Goal: Task Accomplishment & Management: Complete application form

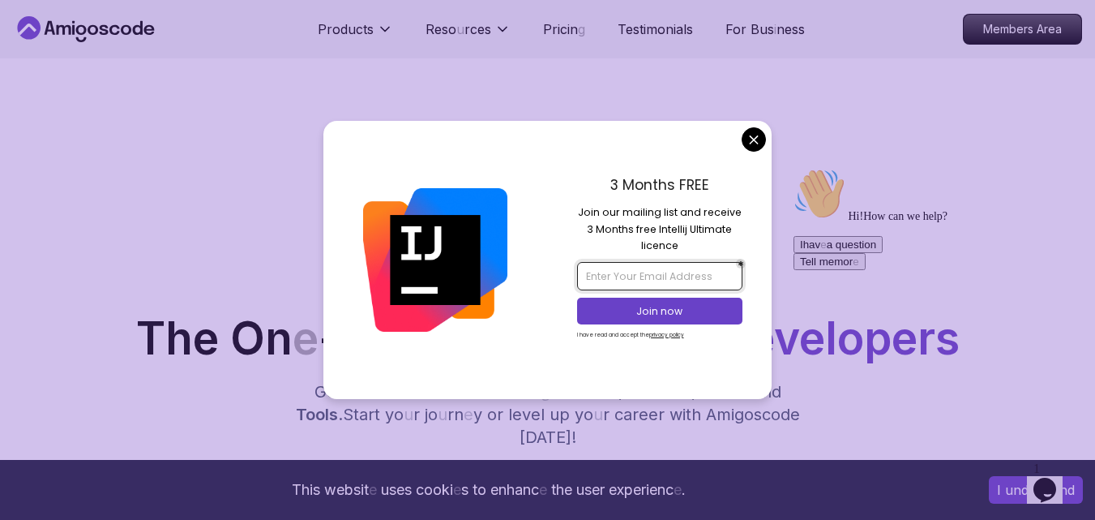
click at [678, 281] on input "email" at bounding box center [659, 276] width 165 height 28
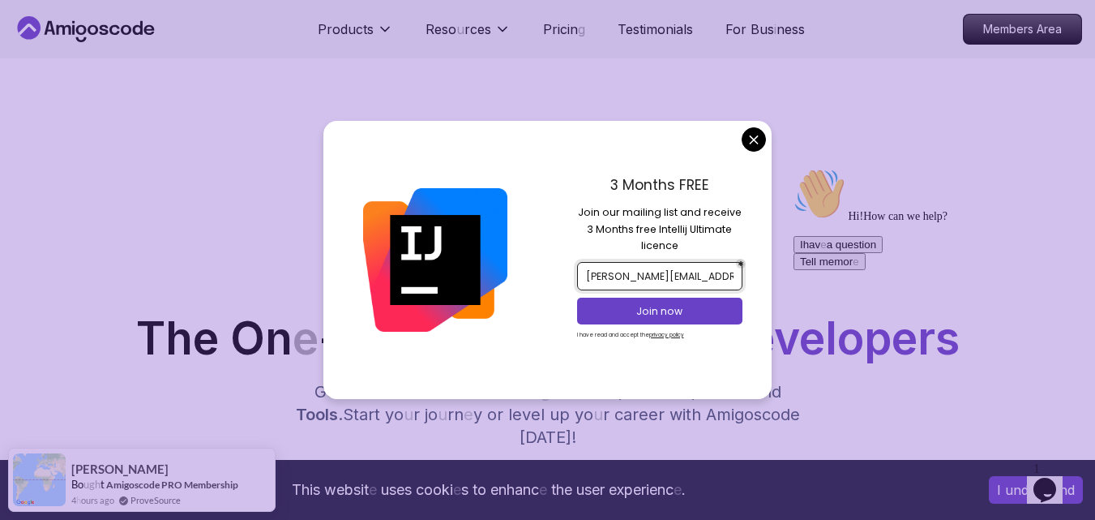
scroll to position [0, 8]
type input "miguel.rodriguez.u@gmail.com"
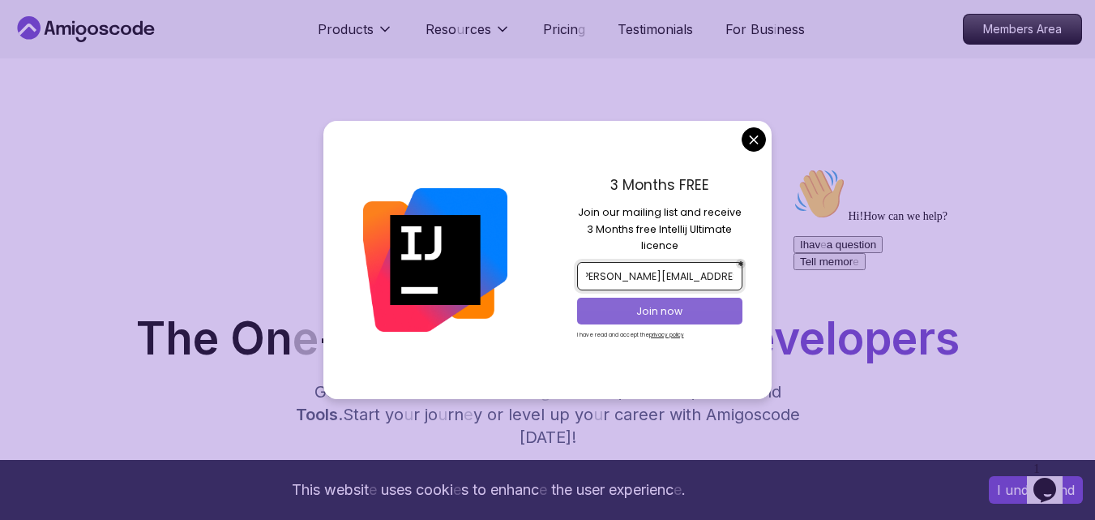
scroll to position [0, 0]
click at [683, 308] on p "Join now" at bounding box center [660, 311] width 135 height 15
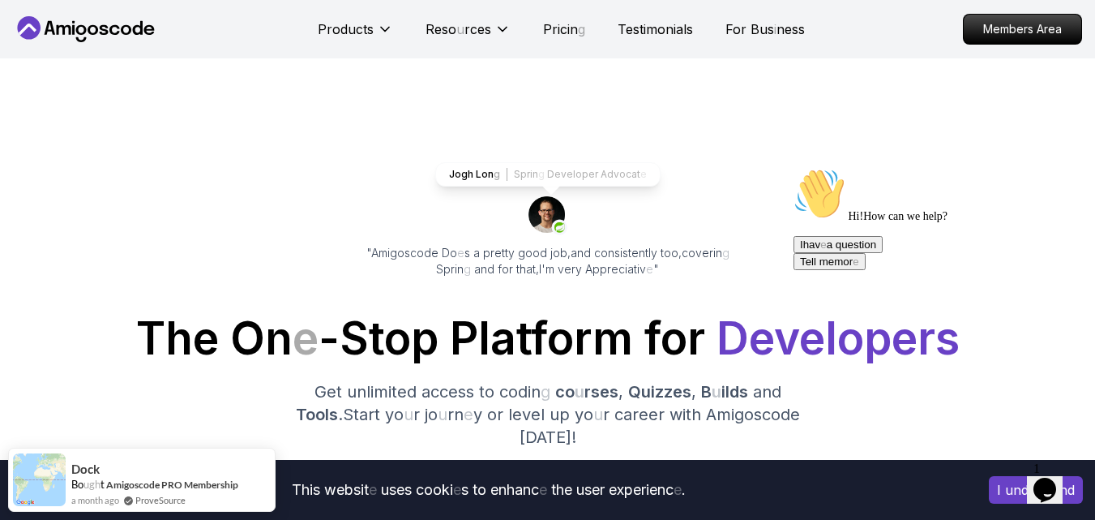
click at [564, 29] on readpronunciation-span "Pricin" at bounding box center [560, 29] width 35 height 16
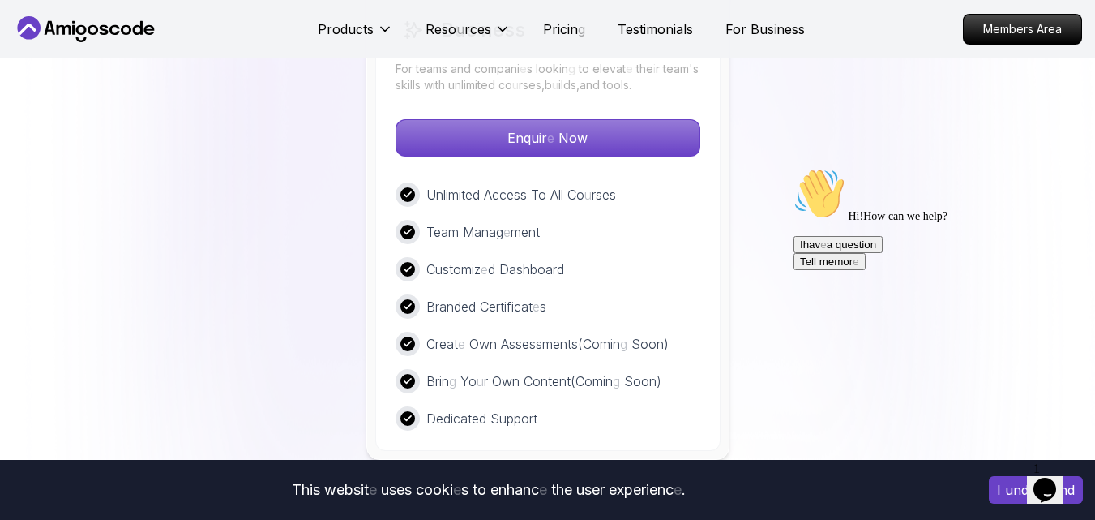
scroll to position [4676, 0]
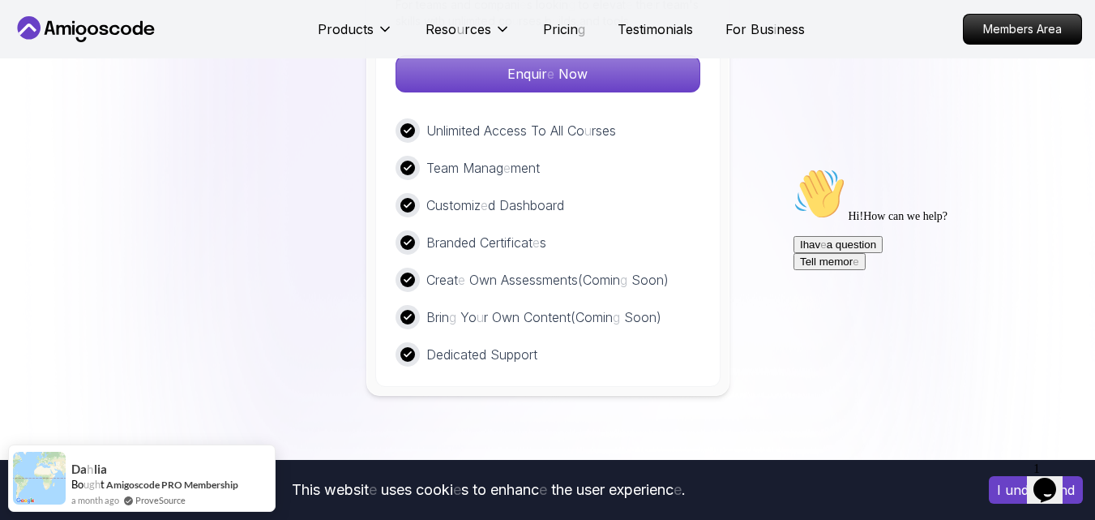
click at [794, 168] on icon "Chat attention grabber" at bounding box center [794, 168] width 0 height 0
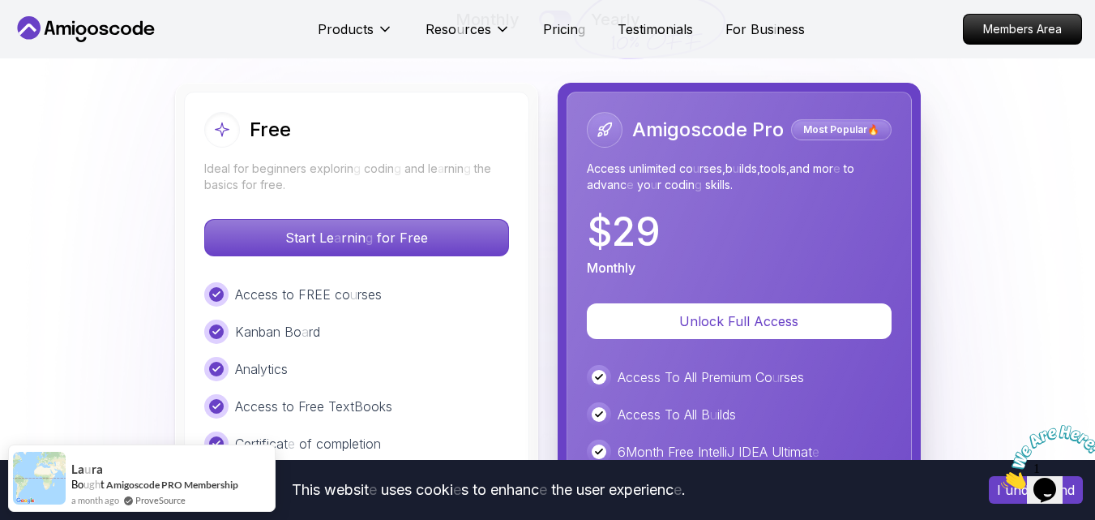
scroll to position [3703, 0]
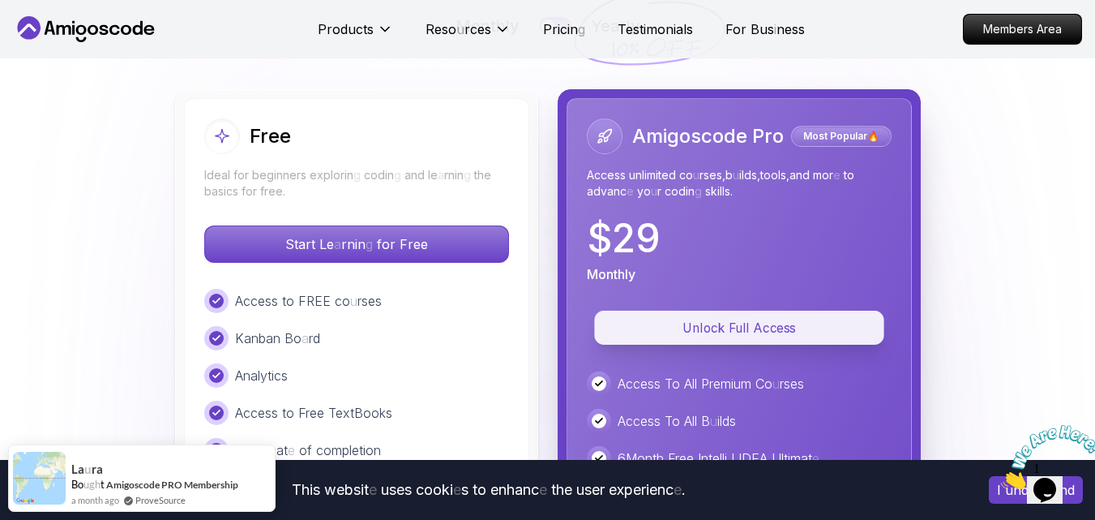
click at [755, 311] on button "Unlock Full Access" at bounding box center [738, 328] width 289 height 34
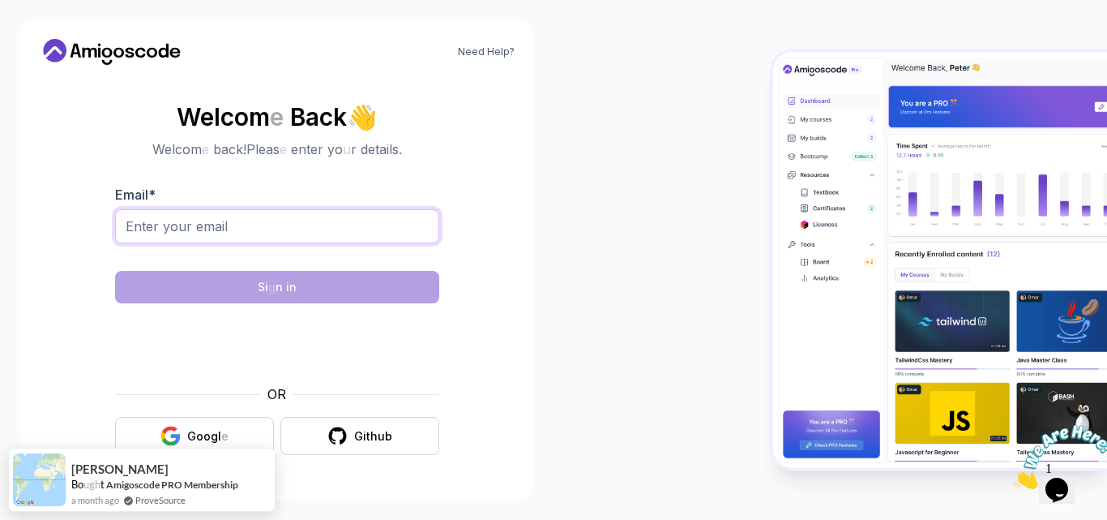
drag, startPoint x: 237, startPoint y: 222, endPoint x: 304, endPoint y: 243, distance: 70.5
click at [245, 221] on input "Email *" at bounding box center [277, 226] width 324 height 34
click at [225, 429] on readpronunciation-word "Googl e" at bounding box center [207, 436] width 41 height 14
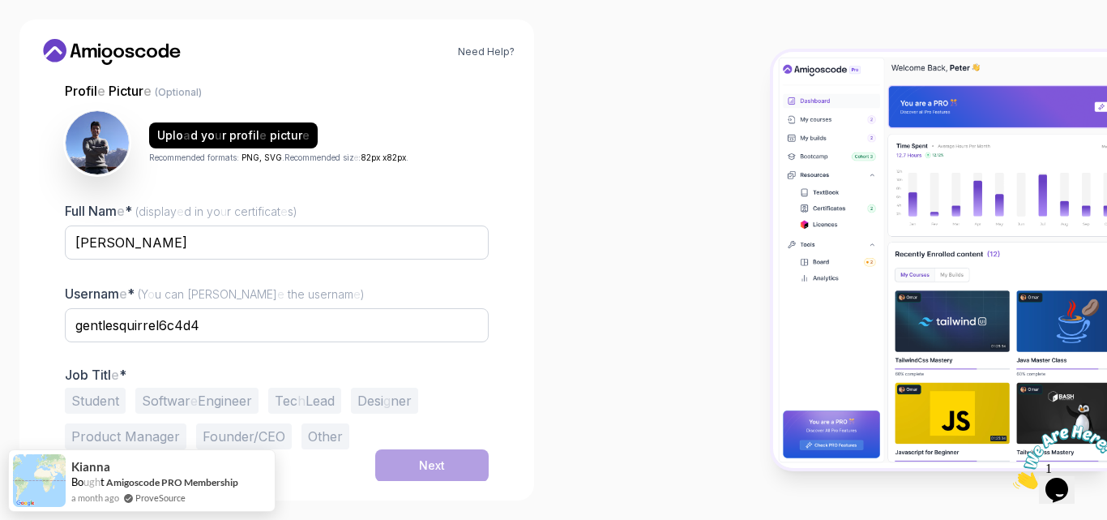
scroll to position [156, 0]
click at [610, 262] on div at bounding box center [831, 260] width 554 height 520
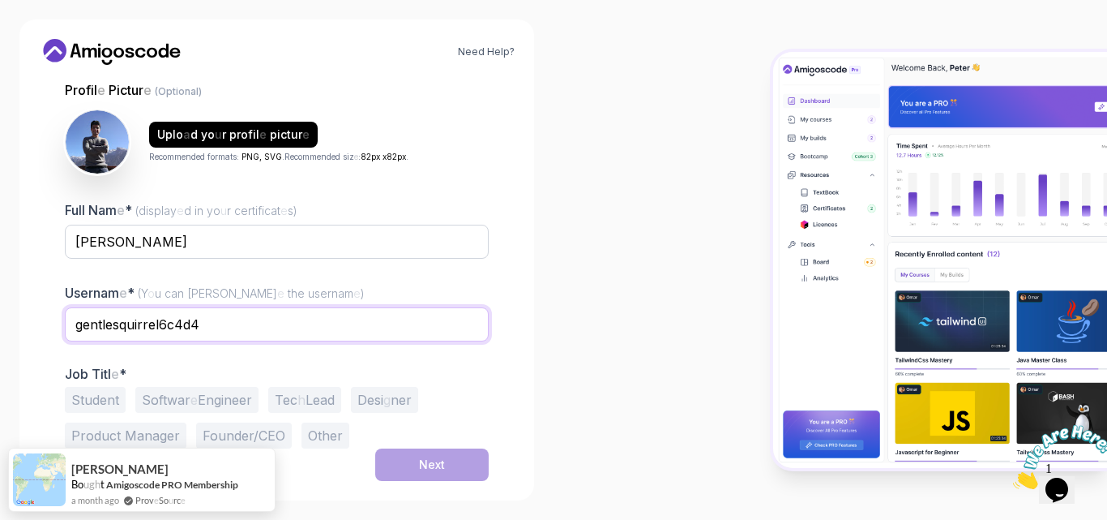
drag, startPoint x: 224, startPoint y: 326, endPoint x: 54, endPoint y: 312, distance: 170.8
click at [54, 312] on div "1 Set Up Yo u r Profil e 1 Set Up Yo u r Profil e 2 Let's Get to K now Y o u Se…" at bounding box center [277, 122] width 476 height 403
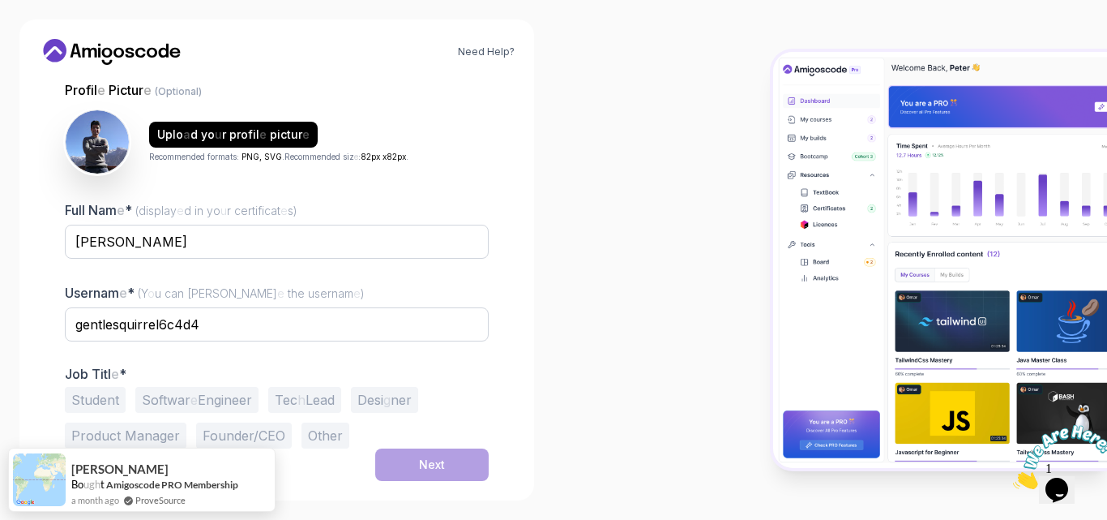
click at [178, 397] on readpronunciation-span "Softwar" at bounding box center [166, 400] width 49 height 16
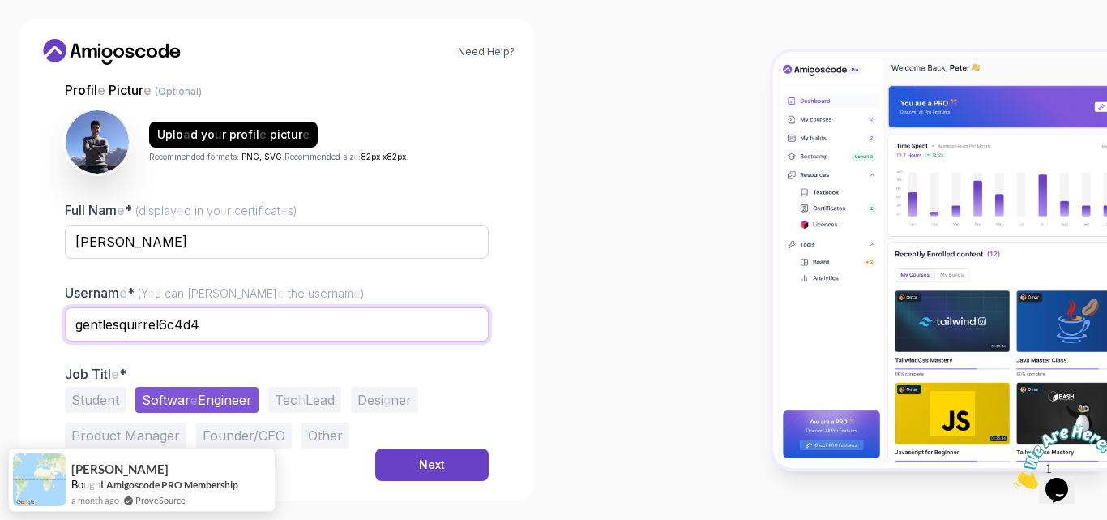
click at [178, 327] on input "gentlesquirrel6c4d4" at bounding box center [277, 324] width 424 height 34
click at [178, 325] on input "gentlesquirrel6c4d4" at bounding box center [277, 324] width 424 height 34
type input "mrodriguezul"
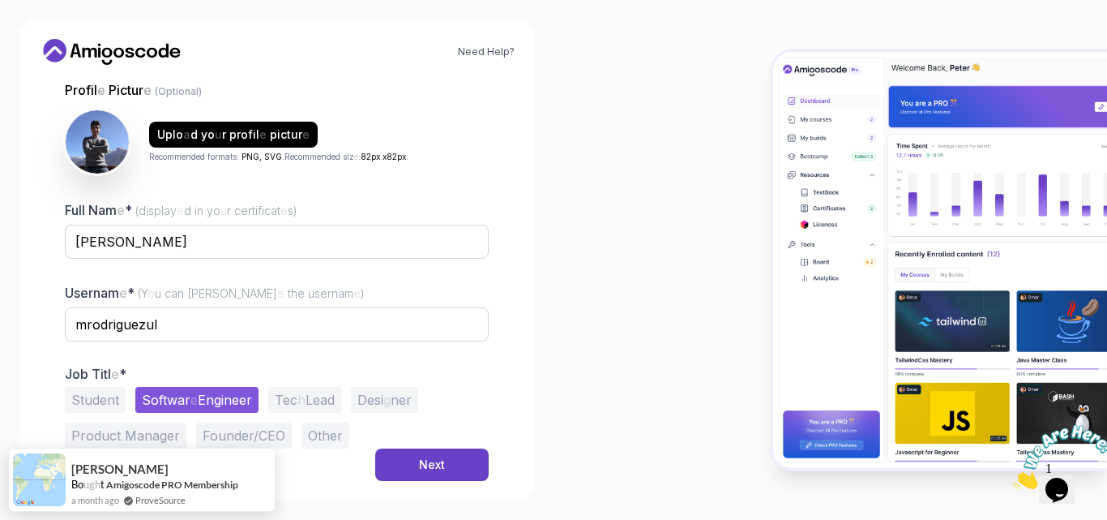
click at [546, 327] on div "Need Help ? 1 Set Up Yo u r Profil e 1 Set Up Yo u r Profil e 2 Let's Get to K …" at bounding box center [277, 260] width 554 height 520
click at [459, 480] on button "Next" at bounding box center [432, 464] width 114 height 32
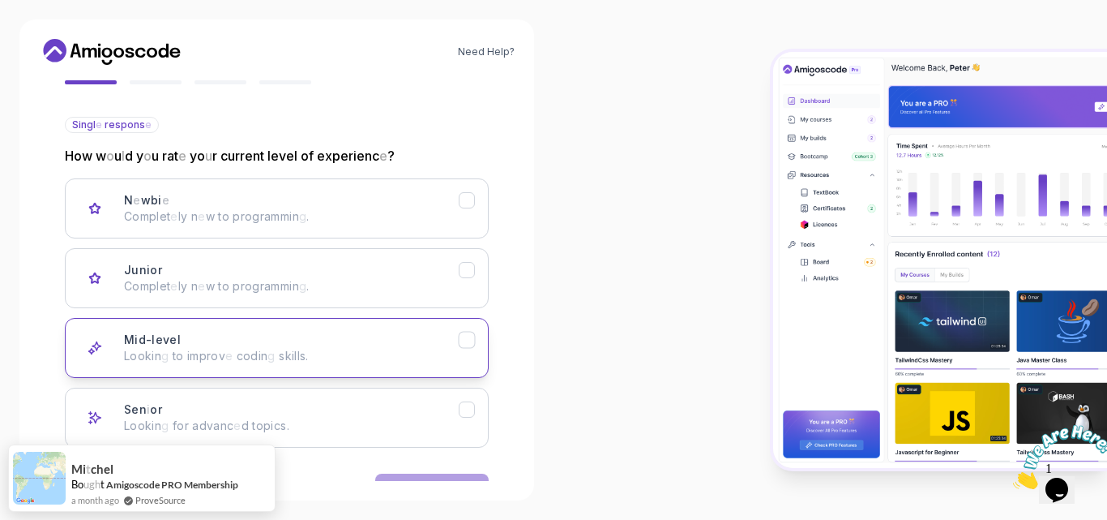
click at [345, 350] on p "Lookin g to improv e codin g skills ." at bounding box center [291, 356] width 335 height 16
click at [622, 292] on div at bounding box center [831, 260] width 554 height 520
click at [1067, 468] on img at bounding box center [1063, 457] width 101 height 64
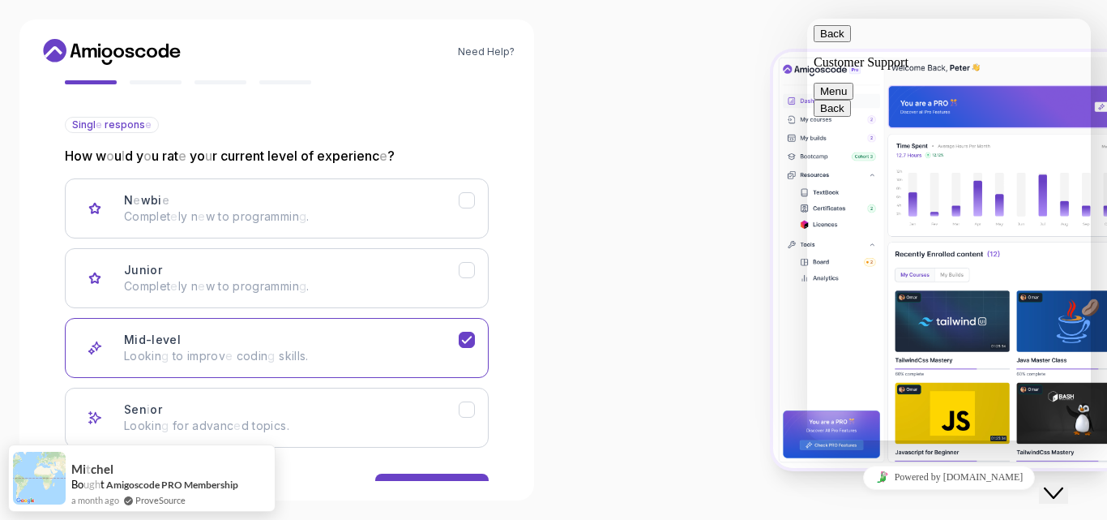
click at [1064, 485] on icon "Close Chat This icon closes the chat window." at bounding box center [1053, 492] width 19 height 19
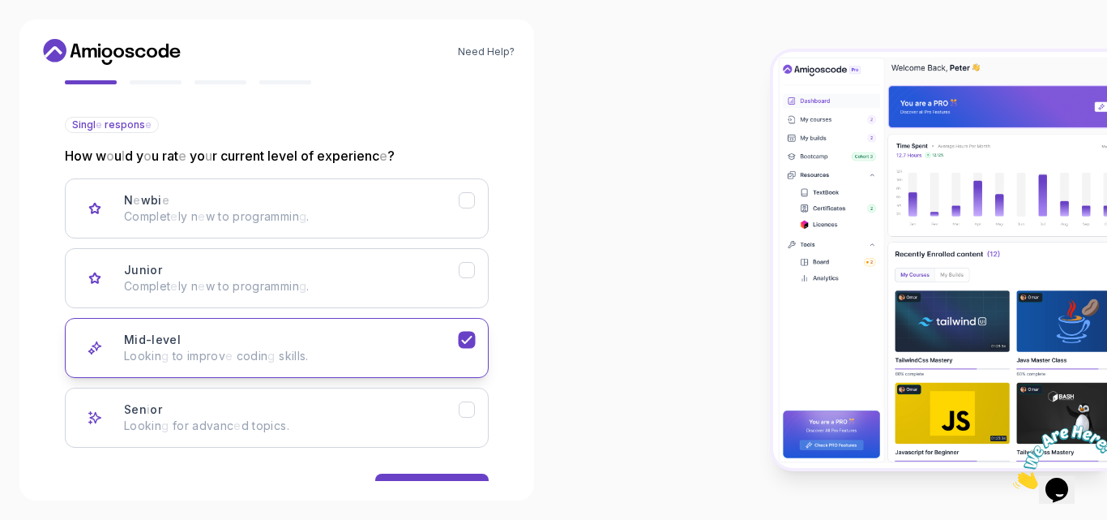
scroll to position [208, 0]
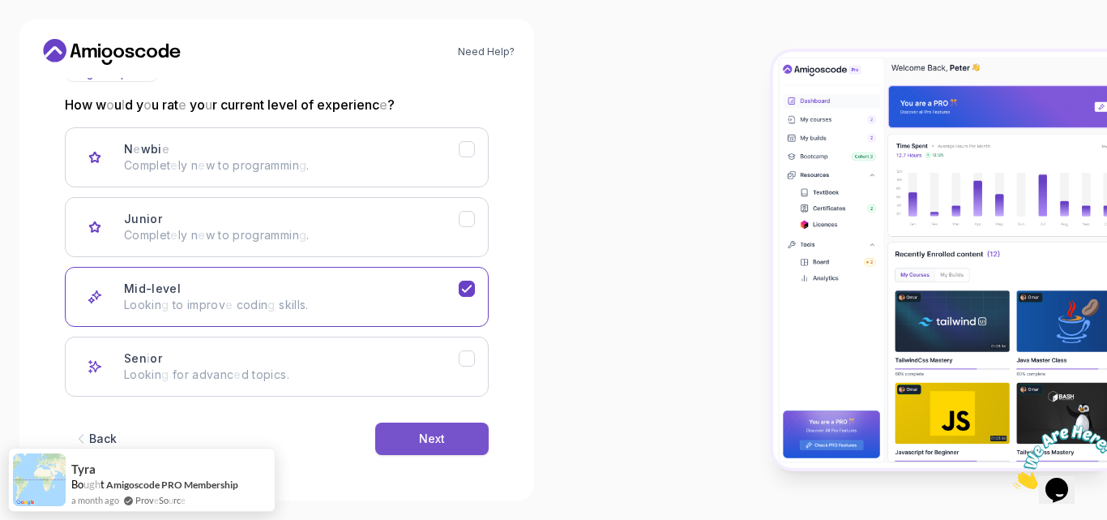
click at [460, 444] on button "Next" at bounding box center [432, 438] width 114 height 32
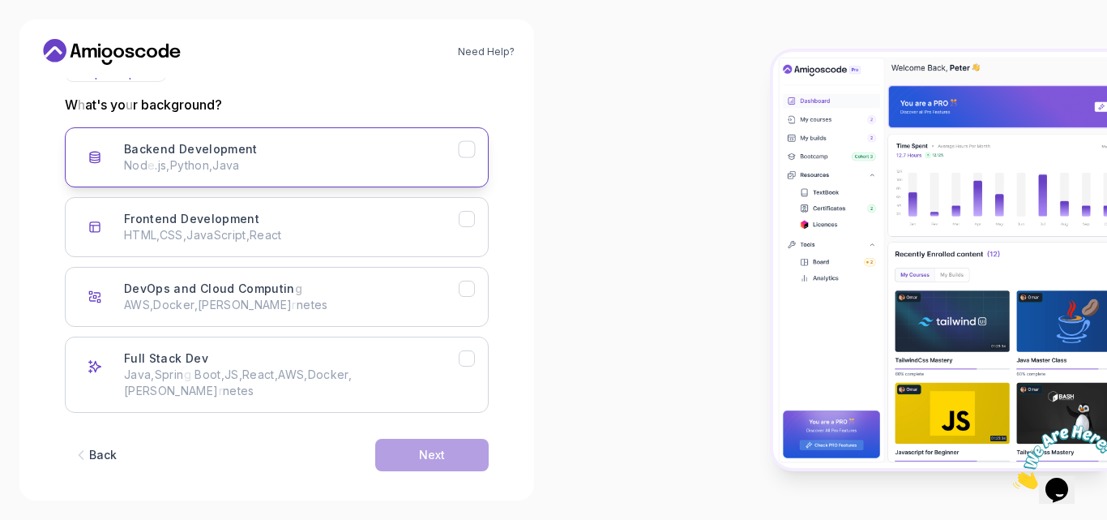
click at [348, 160] on p "Nod e . js , Python , Java" at bounding box center [291, 165] width 335 height 16
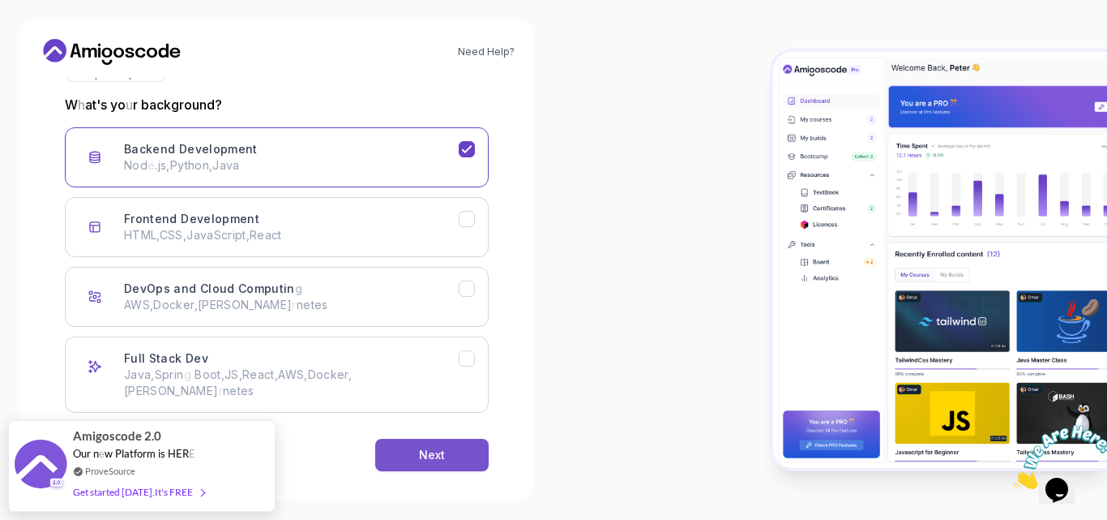
click at [431, 448] on readpronunciation-word "Next" at bounding box center [432, 455] width 26 height 14
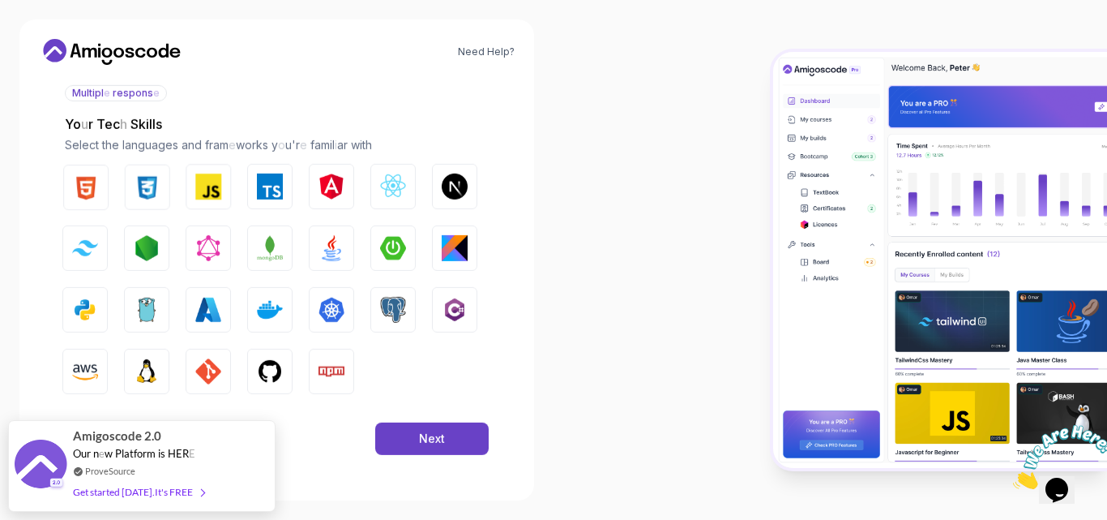
scroll to position [188, 0]
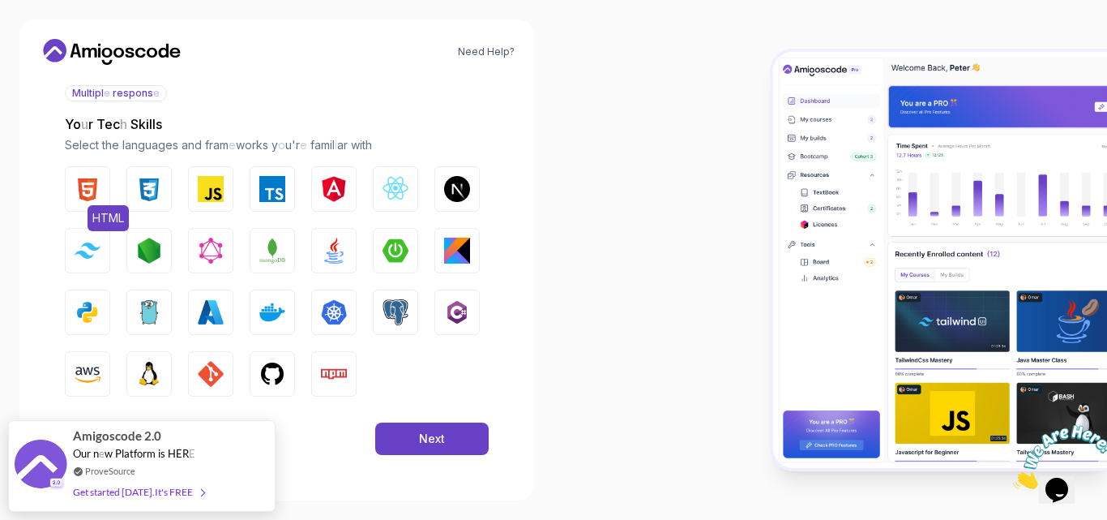
click at [85, 202] on button "HTML" at bounding box center [87, 188] width 45 height 45
click at [151, 195] on img "button" at bounding box center [149, 189] width 26 height 26
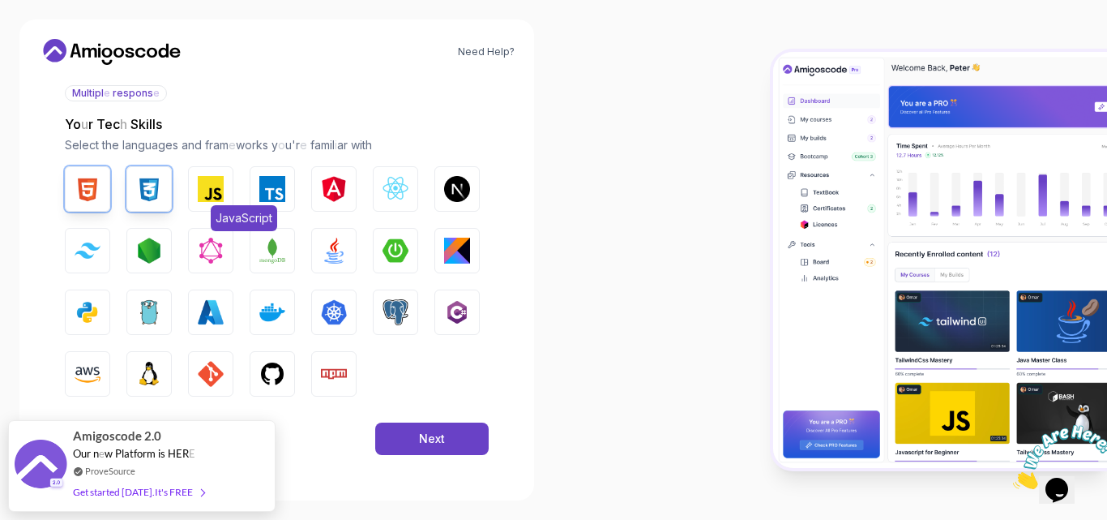
click at [224, 192] on button "JavaScript" at bounding box center [210, 188] width 45 height 45
click at [154, 249] on img "button" at bounding box center [149, 251] width 26 height 26
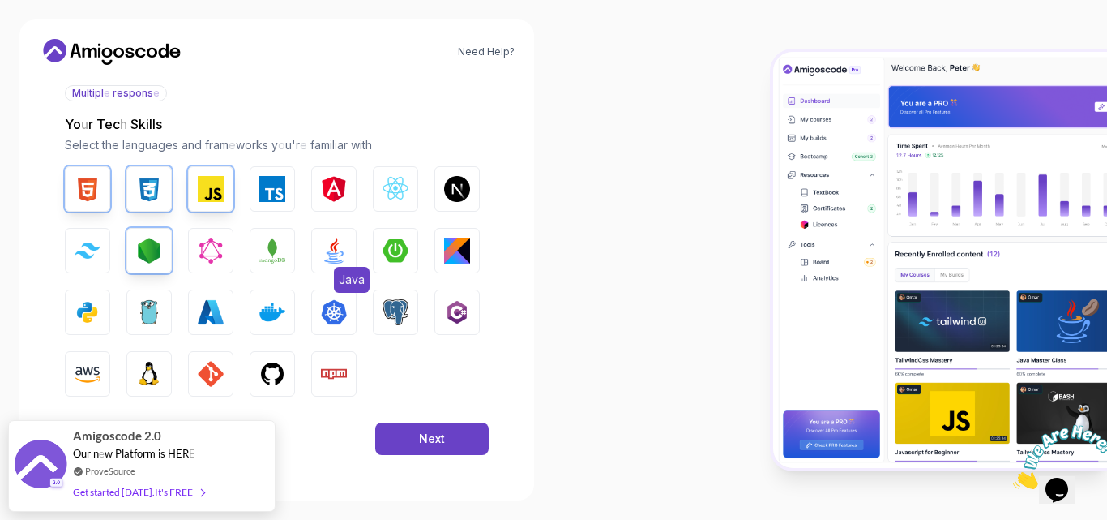
click at [341, 251] on img "button" at bounding box center [334, 251] width 26 height 26
click at [385, 248] on img "button" at bounding box center [396, 251] width 26 height 26
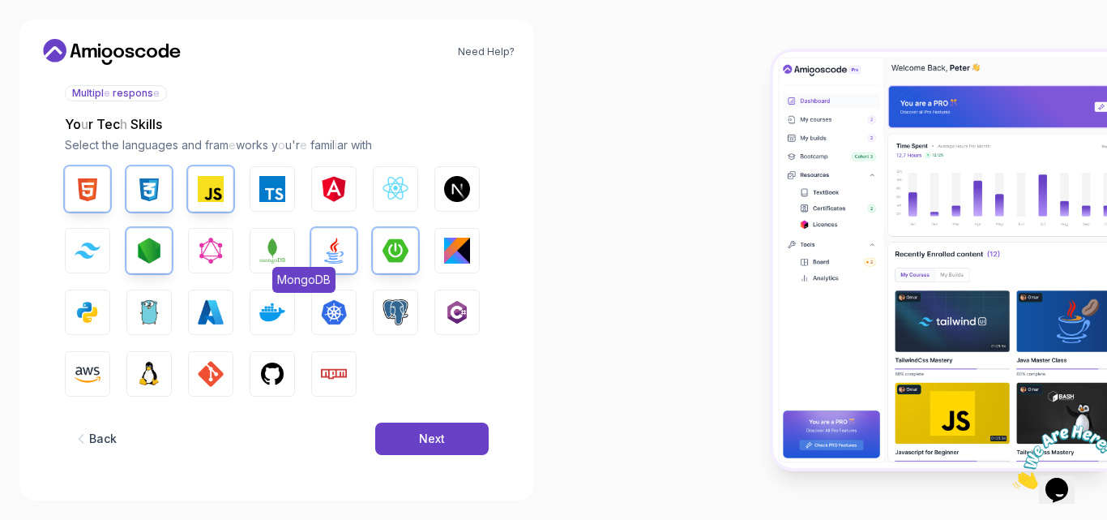
click at [268, 246] on img "button" at bounding box center [272, 251] width 26 height 26
click at [276, 314] on img "button" at bounding box center [272, 312] width 26 height 26
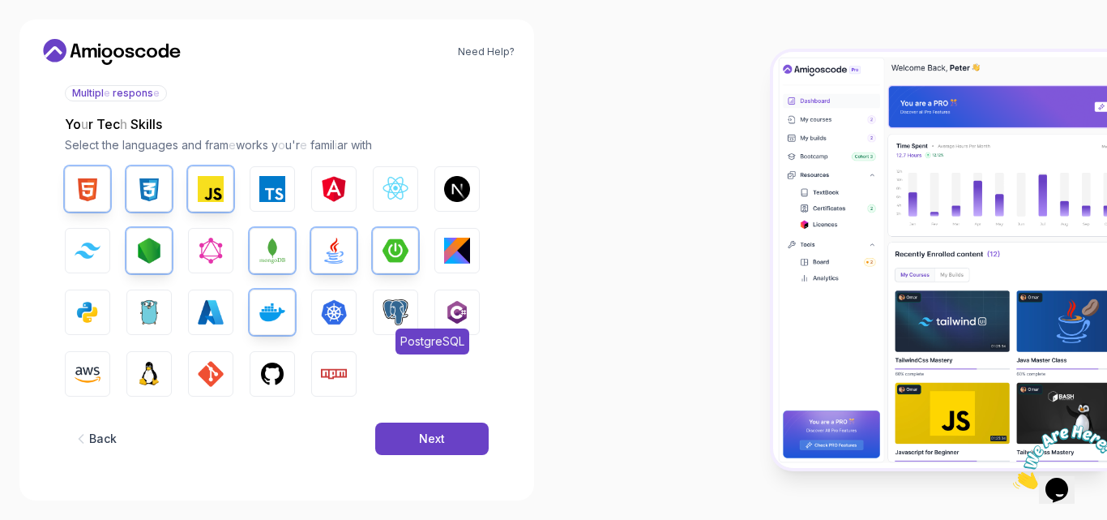
click at [389, 307] on img "button" at bounding box center [396, 312] width 26 height 26
click at [80, 367] on img "button" at bounding box center [88, 374] width 26 height 26
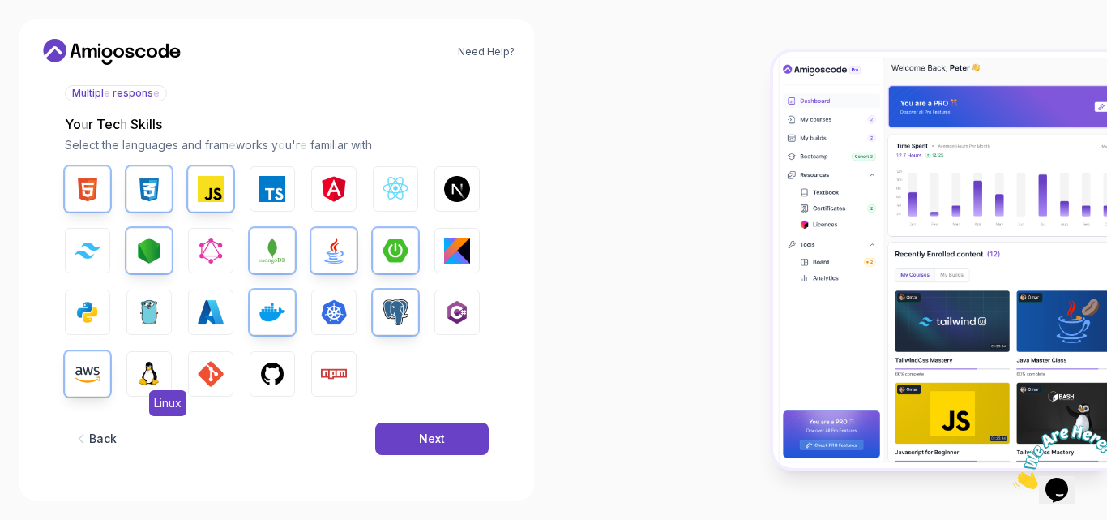
click at [146, 374] on img "button" at bounding box center [149, 374] width 26 height 26
click at [218, 373] on img "button" at bounding box center [211, 374] width 26 height 26
click at [270, 375] on img "button" at bounding box center [272, 374] width 26 height 26
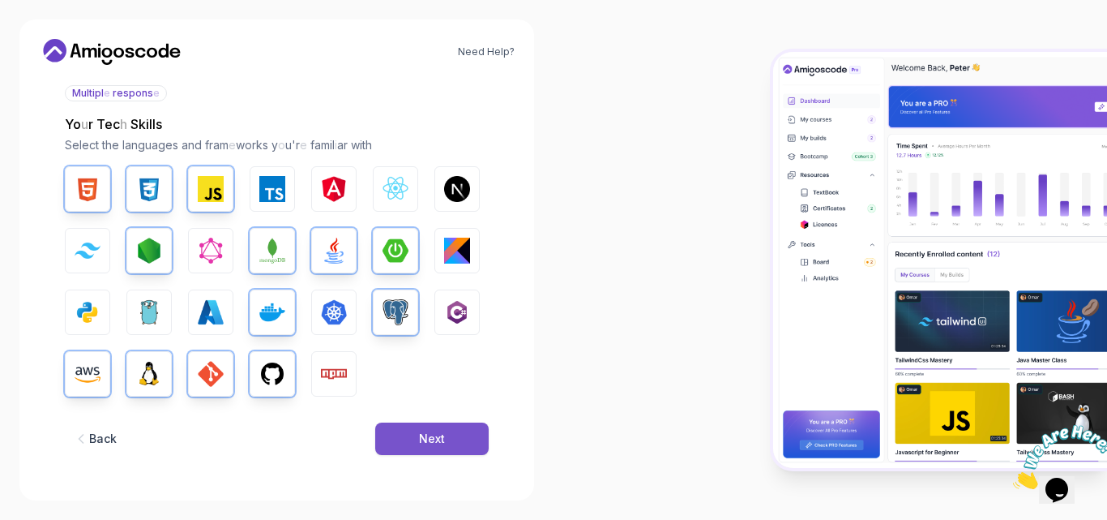
click at [439, 440] on readpronunciation-word "Next" at bounding box center [432, 438] width 26 height 14
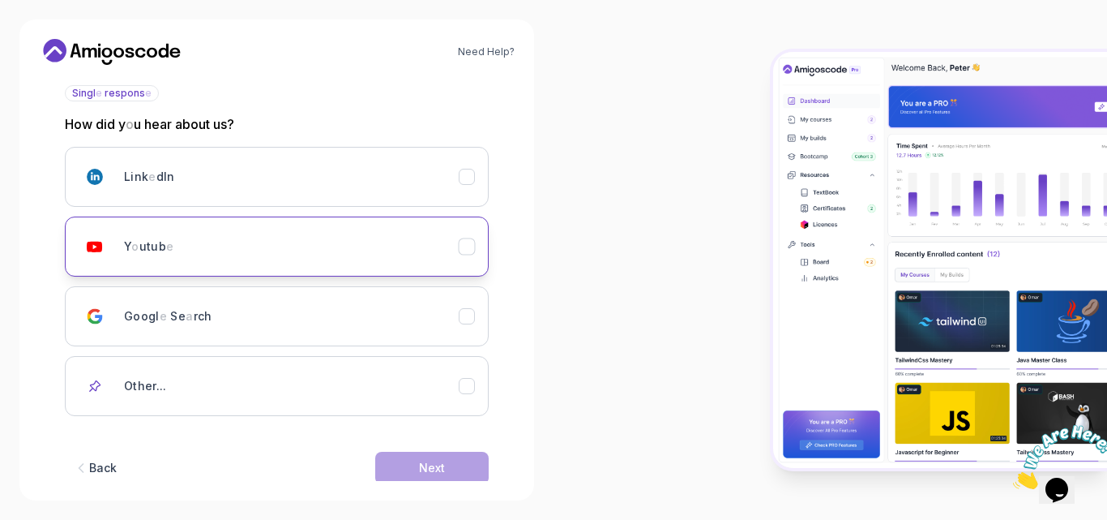
click at [195, 255] on div "Y o utub e" at bounding box center [291, 246] width 335 height 32
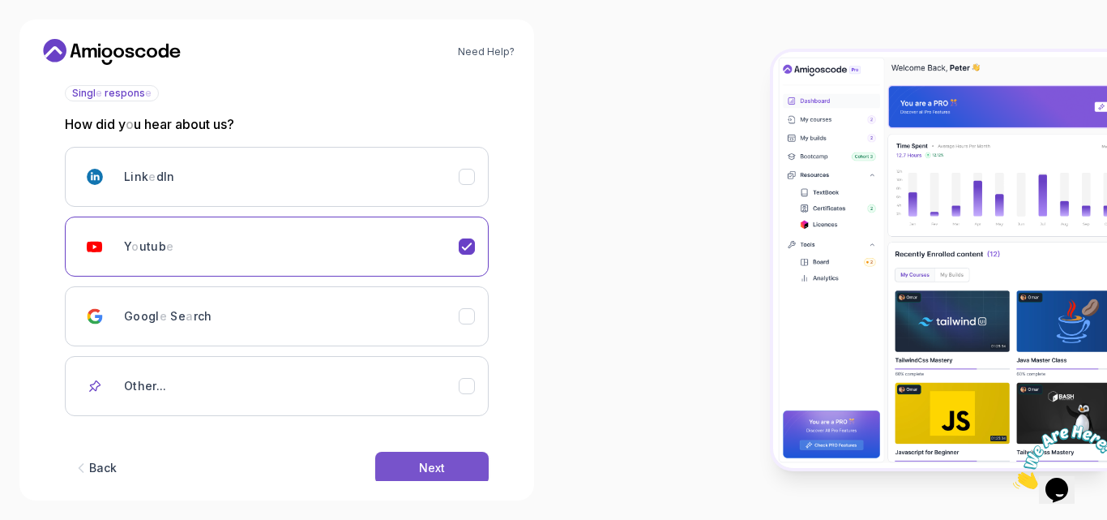
click at [454, 463] on button "Next" at bounding box center [432, 468] width 114 height 32
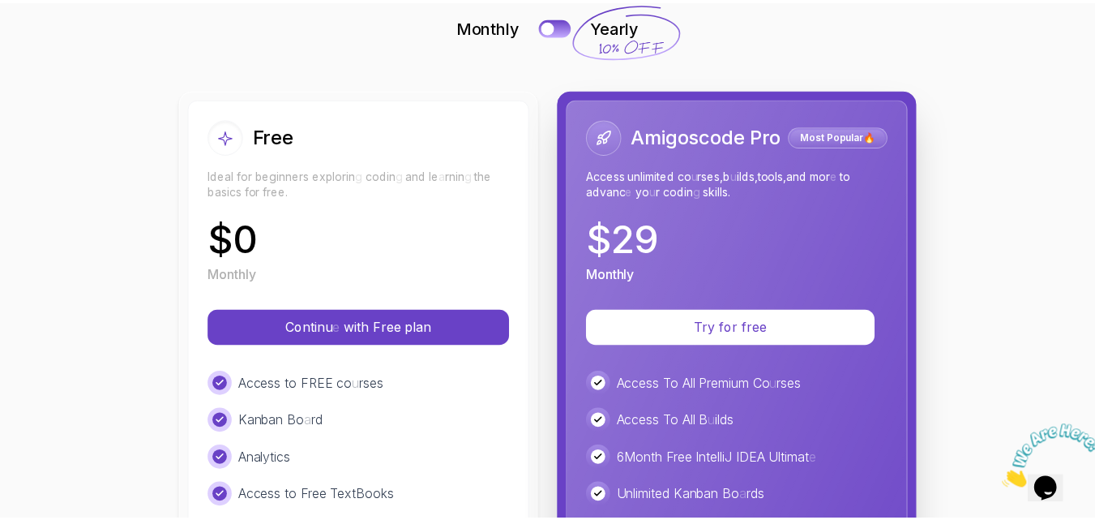
scroll to position [0, 0]
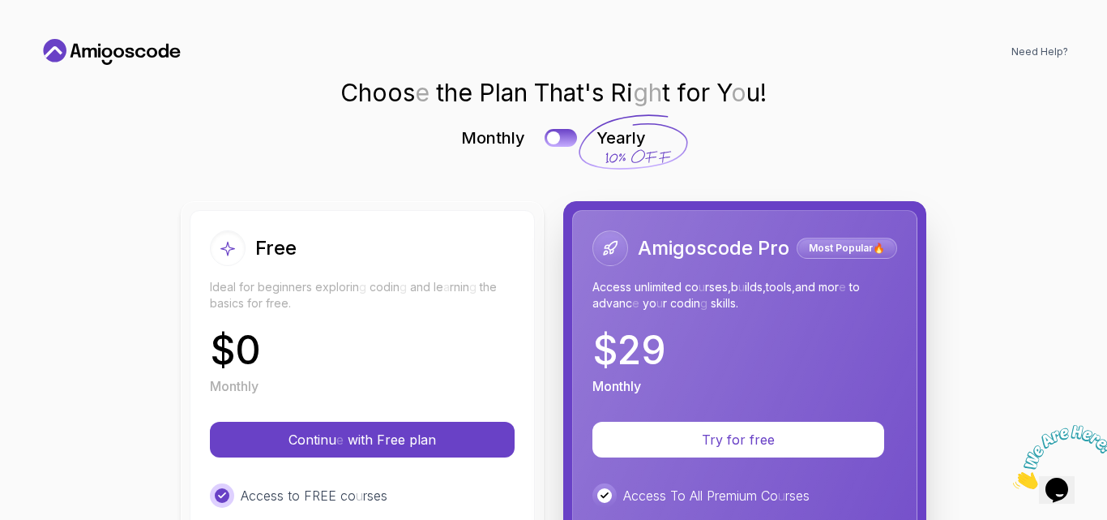
click at [103, 50] on icon at bounding box center [107, 53] width 11 height 10
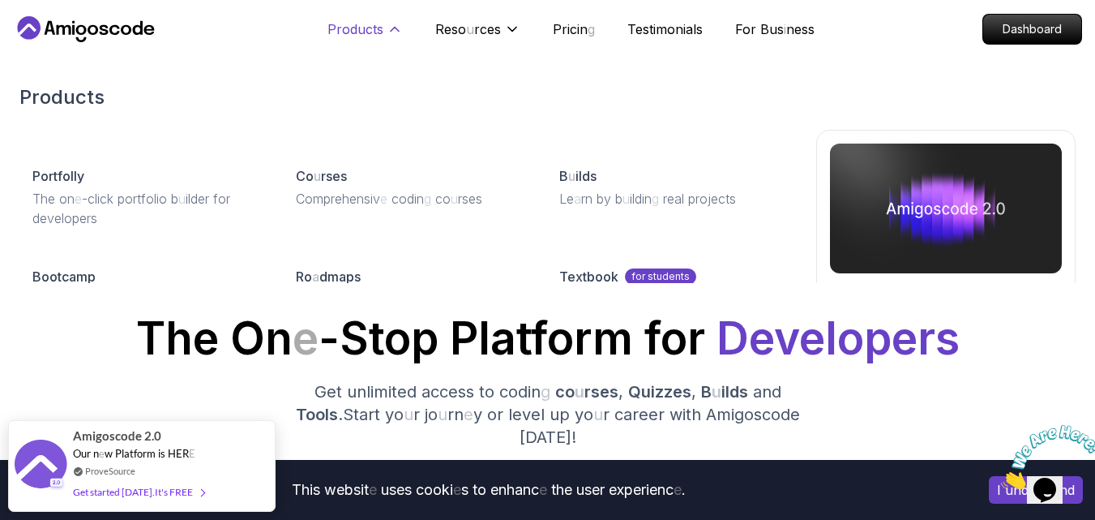
click at [376, 35] on readpronunciation-word "Products" at bounding box center [356, 29] width 56 height 16
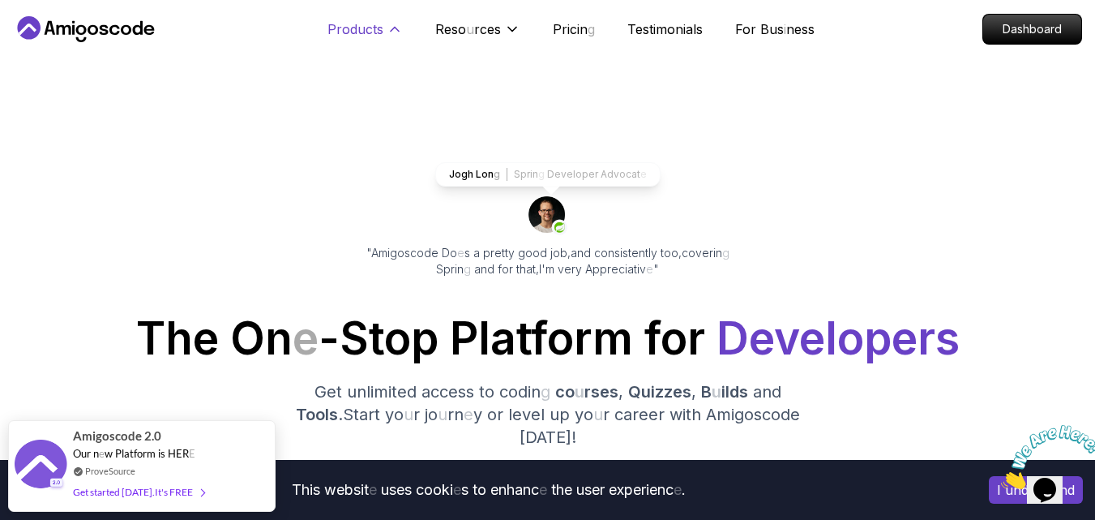
click at [385, 32] on button "Products" at bounding box center [365, 35] width 75 height 32
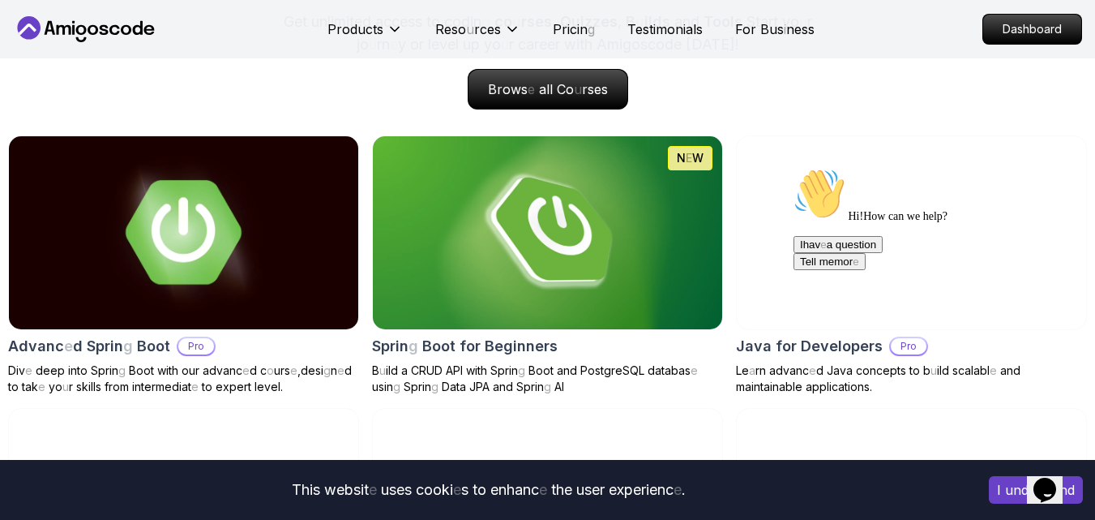
scroll to position [1540, 0]
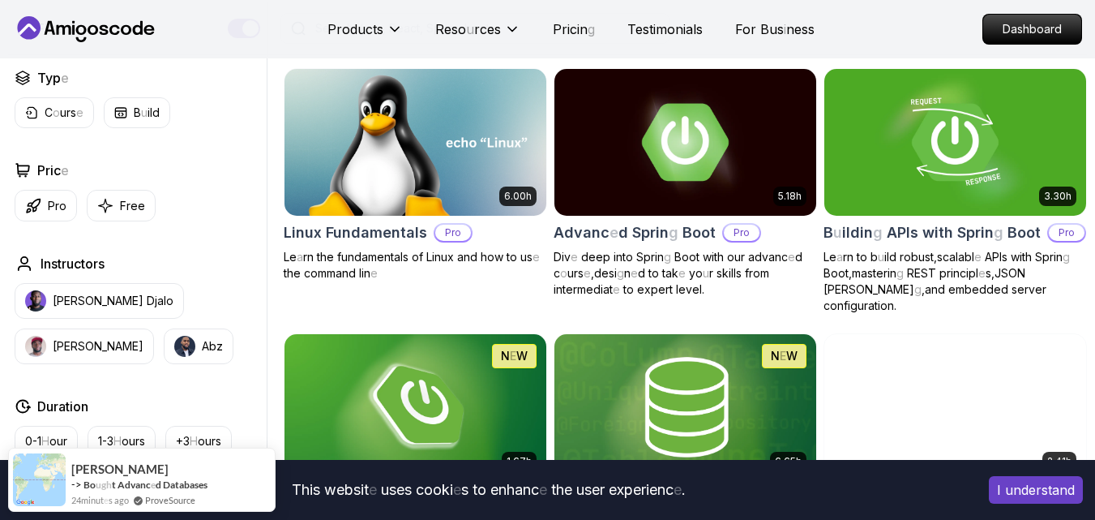
scroll to position [486, 0]
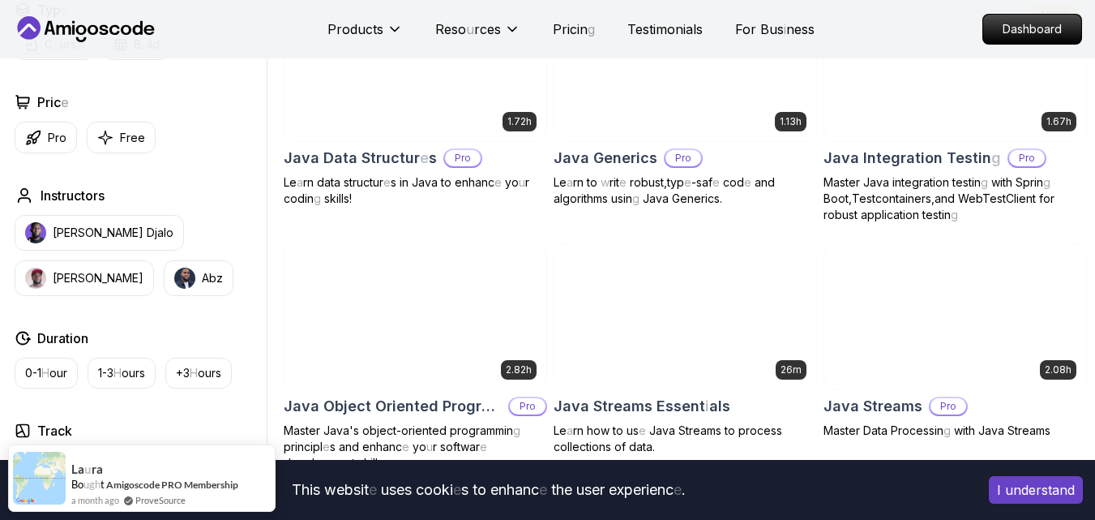
scroll to position [2432, 0]
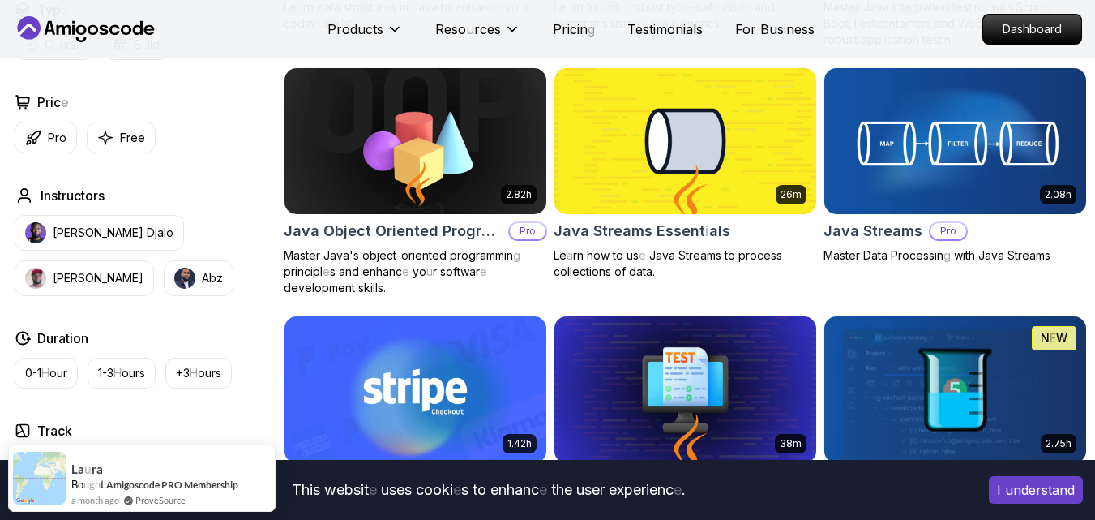
drag, startPoint x: 119, startPoint y: 149, endPoint x: 214, endPoint y: 152, distance: 94.9
click at [120, 148] on button "Free" at bounding box center [121, 138] width 69 height 32
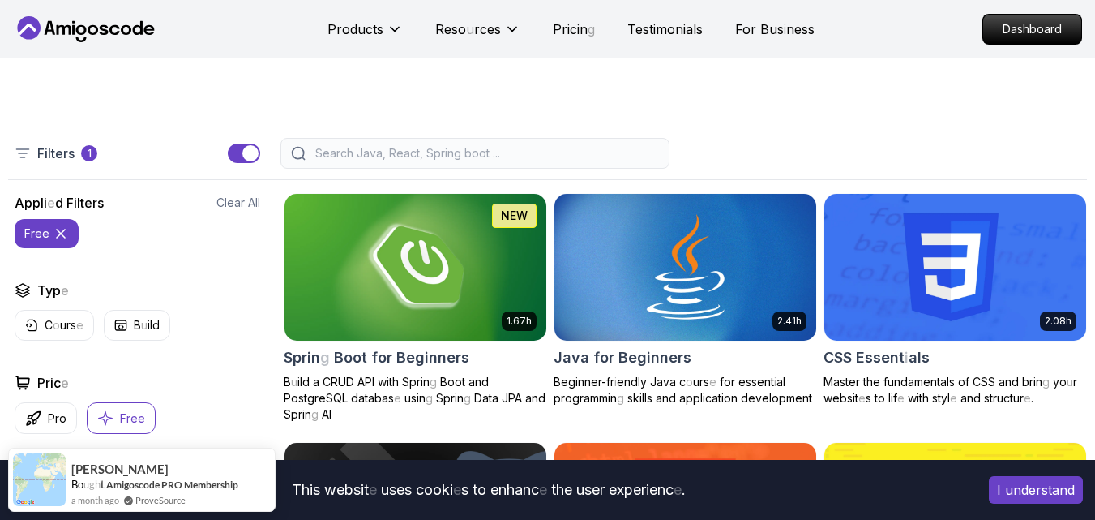
scroll to position [405, 0]
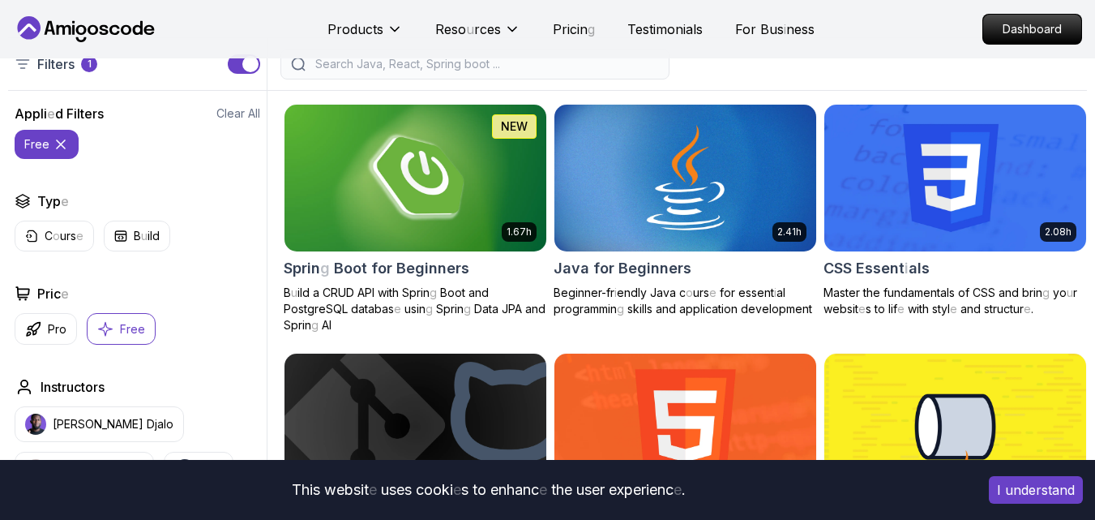
click at [59, 148] on icon at bounding box center [61, 144] width 8 height 8
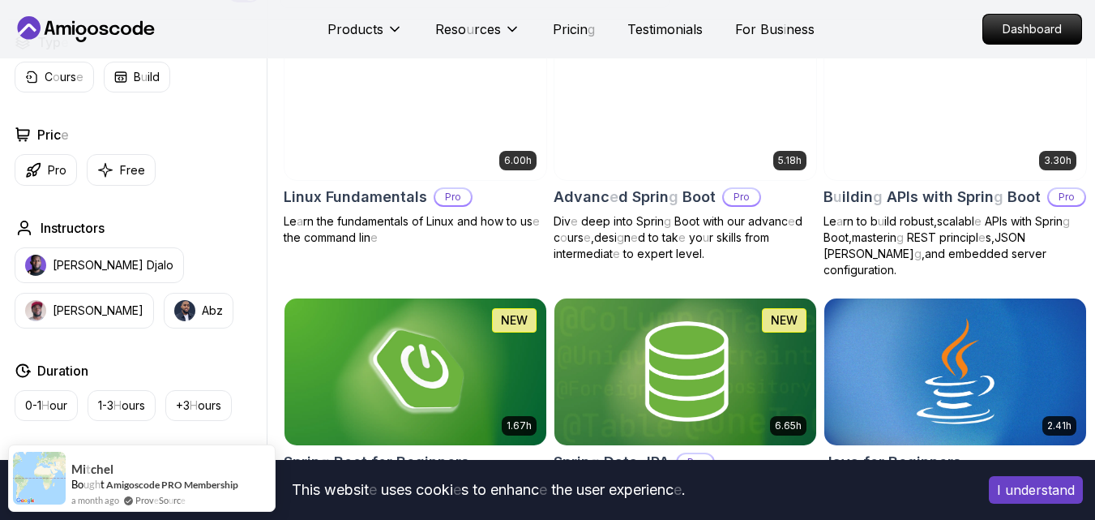
scroll to position [486, 0]
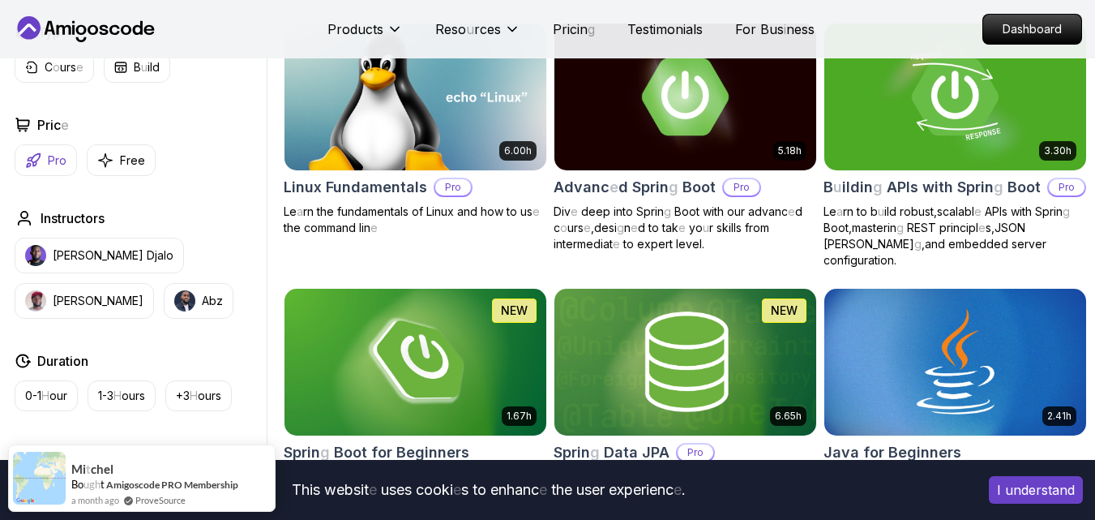
click at [49, 167] on readpronunciation-word "Pro" at bounding box center [57, 160] width 19 height 14
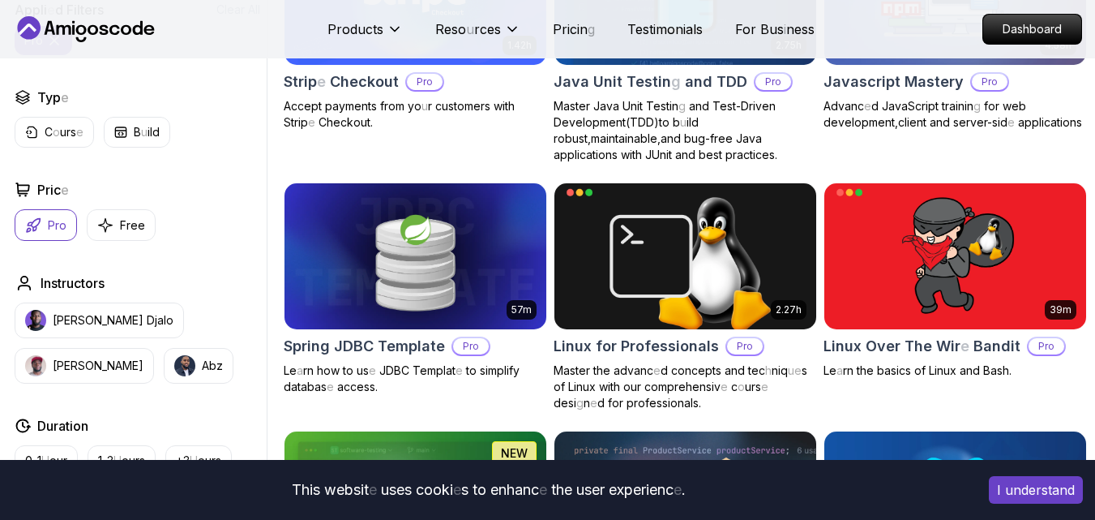
scroll to position [2270, 0]
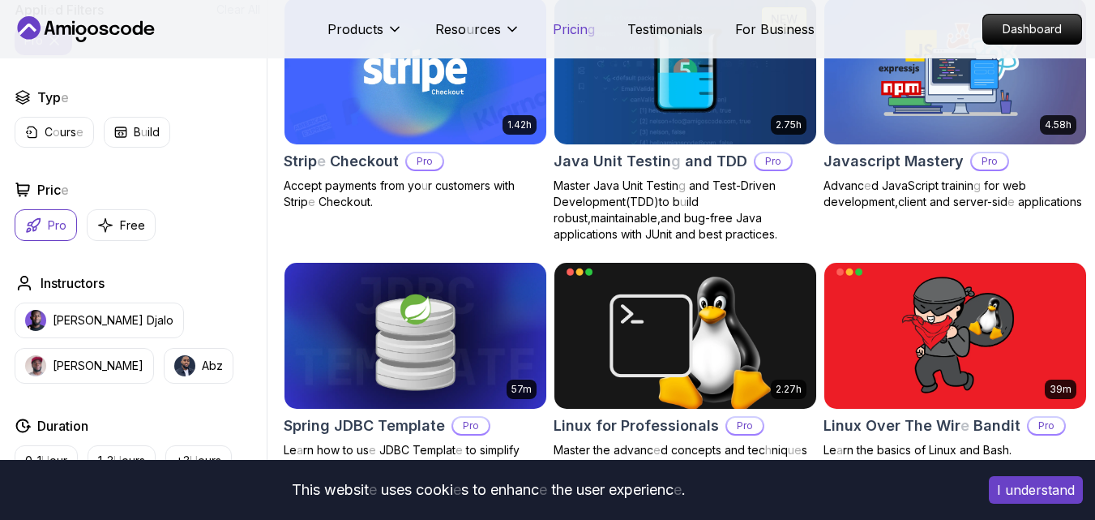
click at [564, 27] on readpronunciation-span "Pricin" at bounding box center [570, 29] width 35 height 16
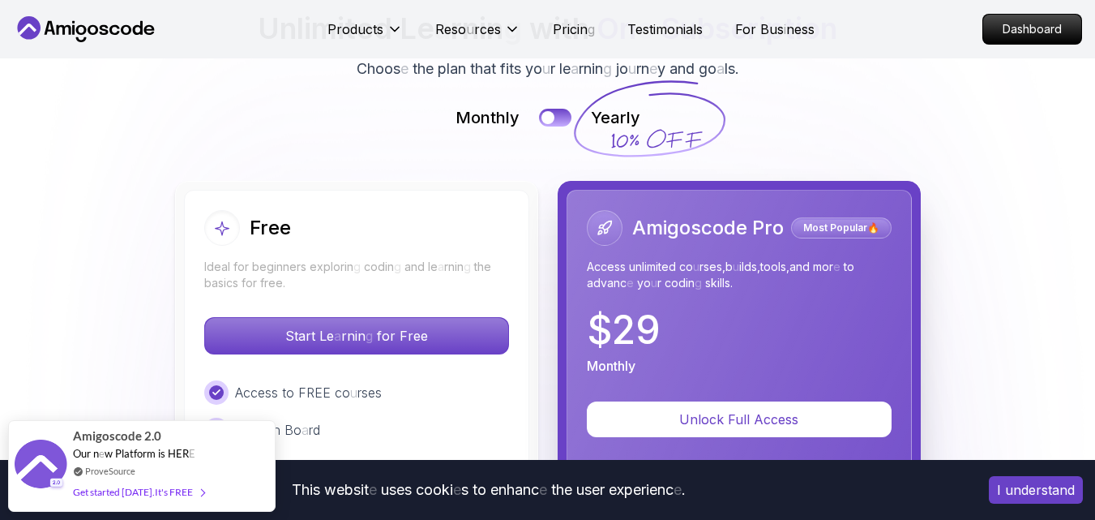
scroll to position [3526, 0]
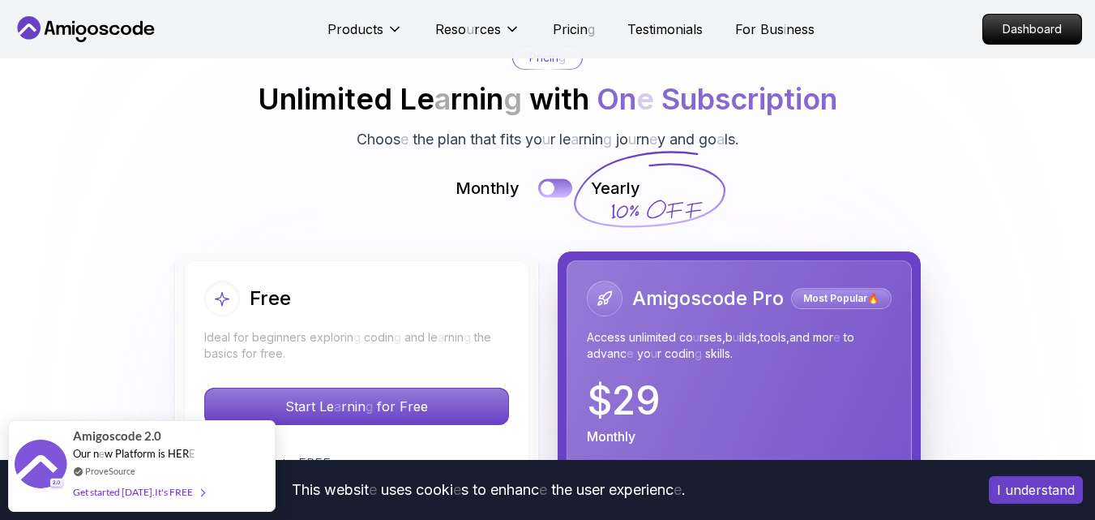
click at [560, 179] on button at bounding box center [555, 188] width 34 height 19
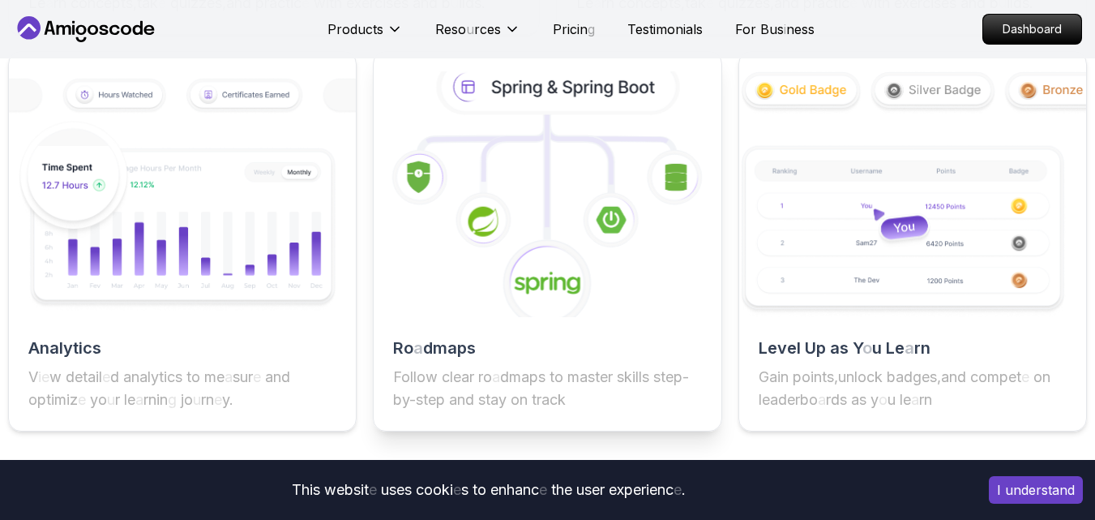
scroll to position [2877, 0]
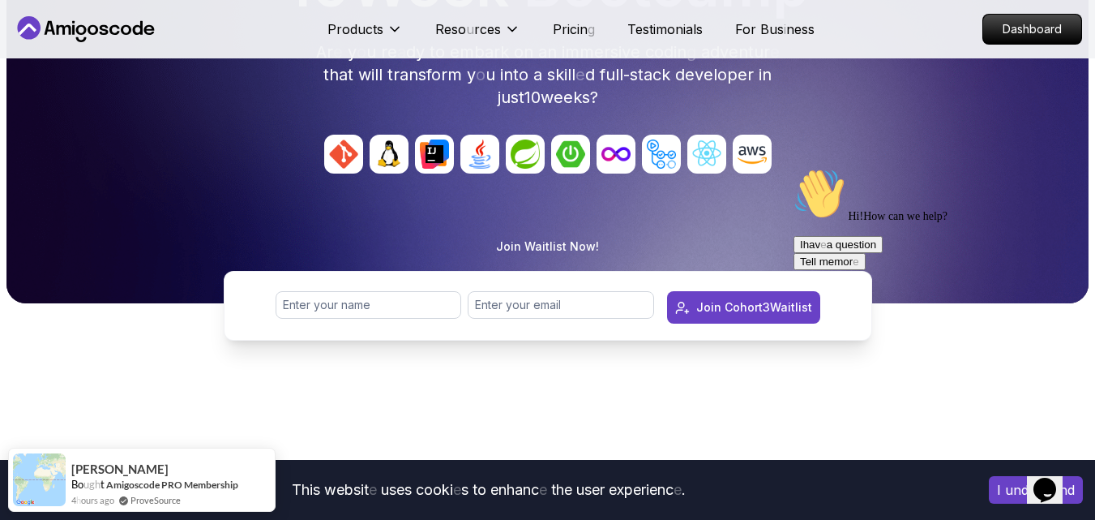
scroll to position [243, 0]
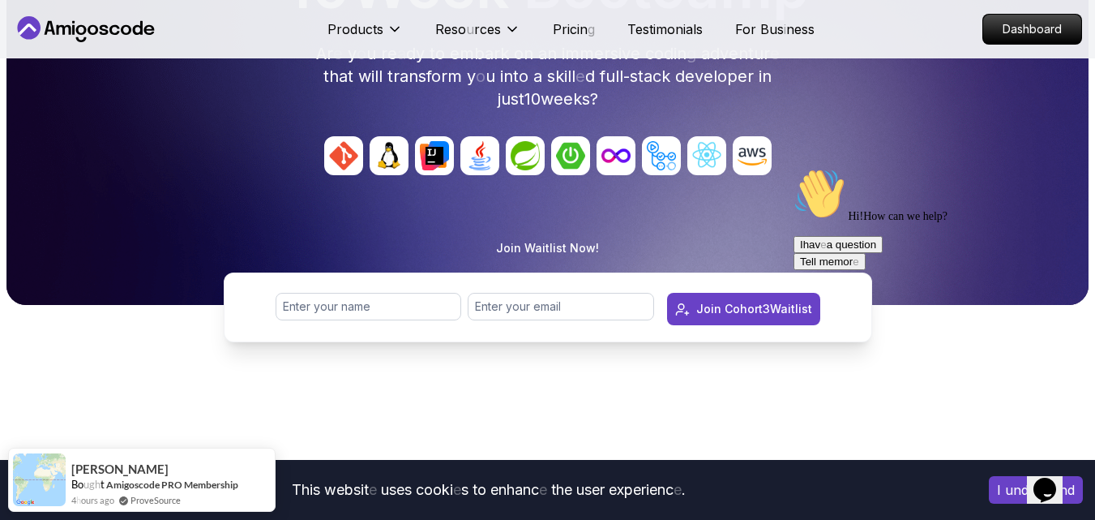
drag, startPoint x: 1069, startPoint y: 281, endPoint x: 1657, endPoint y: 435, distance: 607.4
click at [1069, 168] on div "Chat attention grabber" at bounding box center [940, 168] width 292 height 0
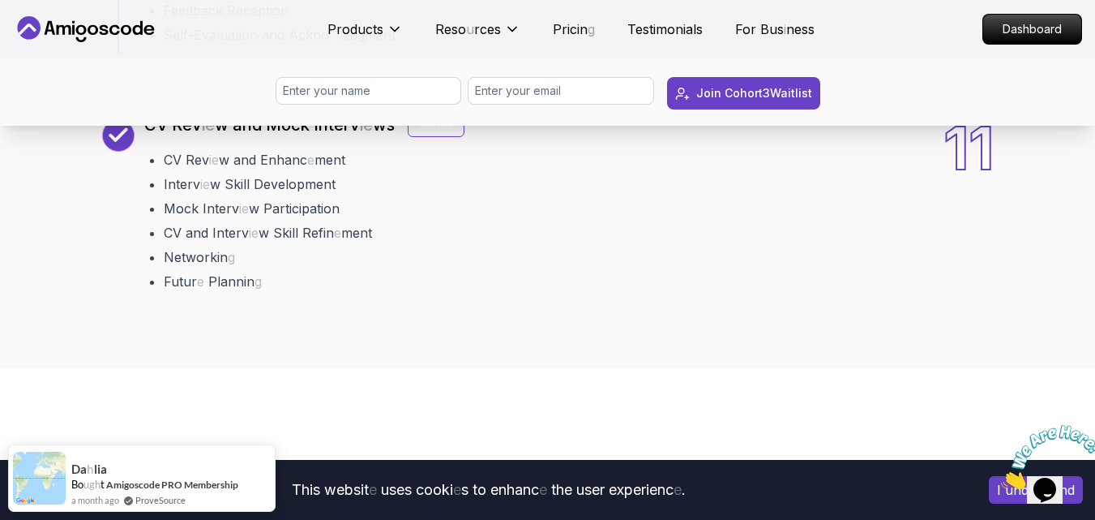
scroll to position [3000, 0]
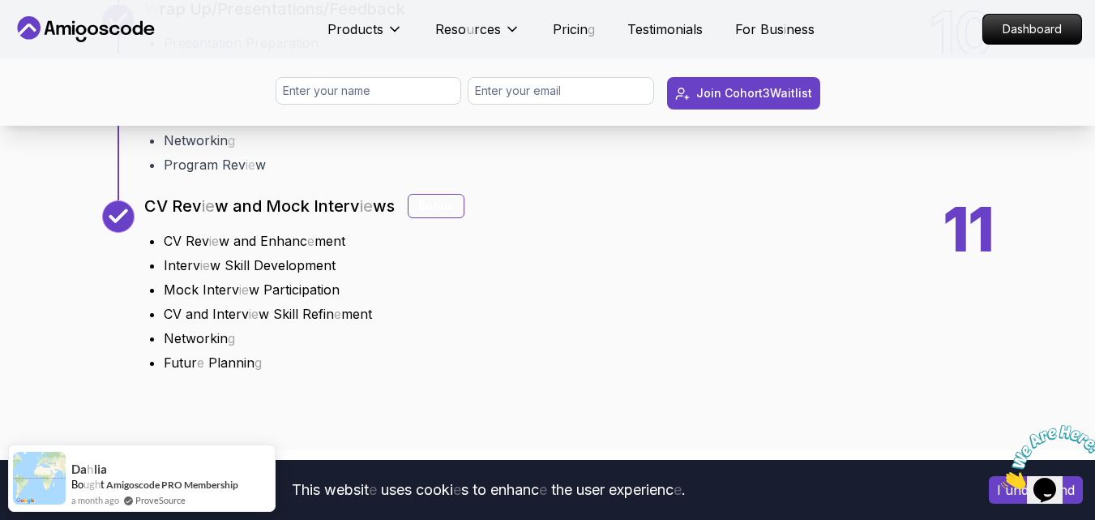
click at [418, 202] on readpronunciation-word "Bonus" at bounding box center [436, 206] width 36 height 14
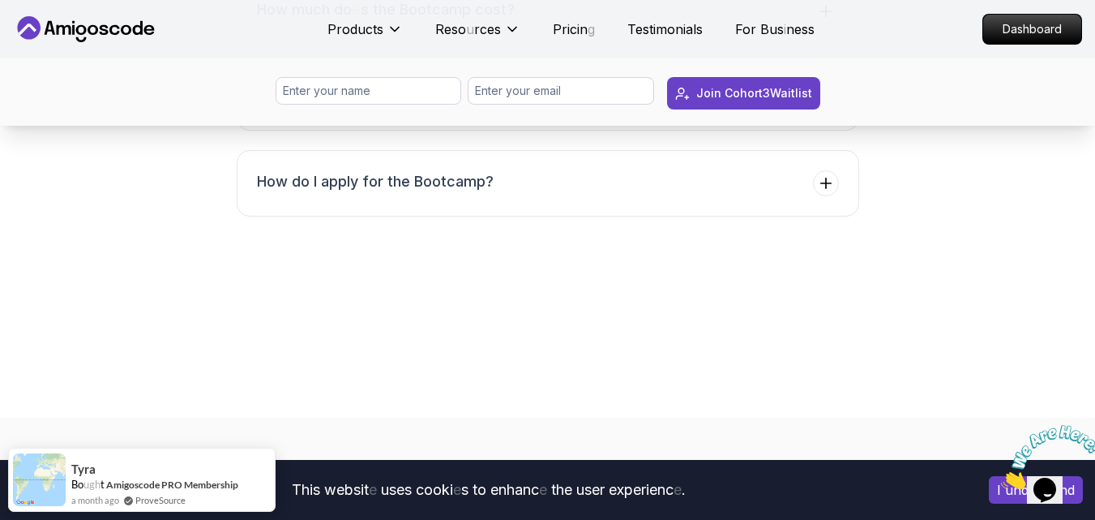
scroll to position [6810, 0]
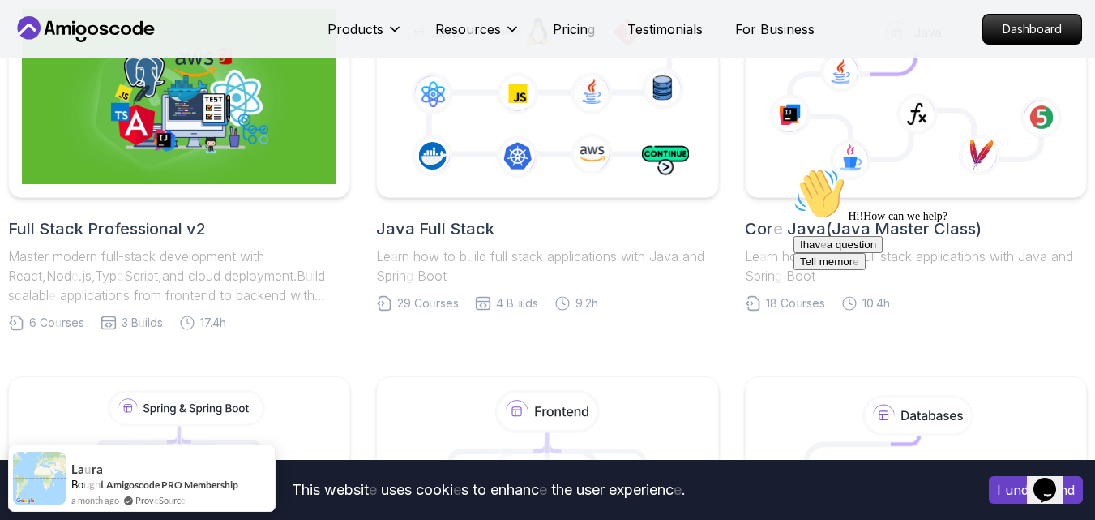
scroll to position [243, 0]
